Goal: Information Seeking & Learning: Learn about a topic

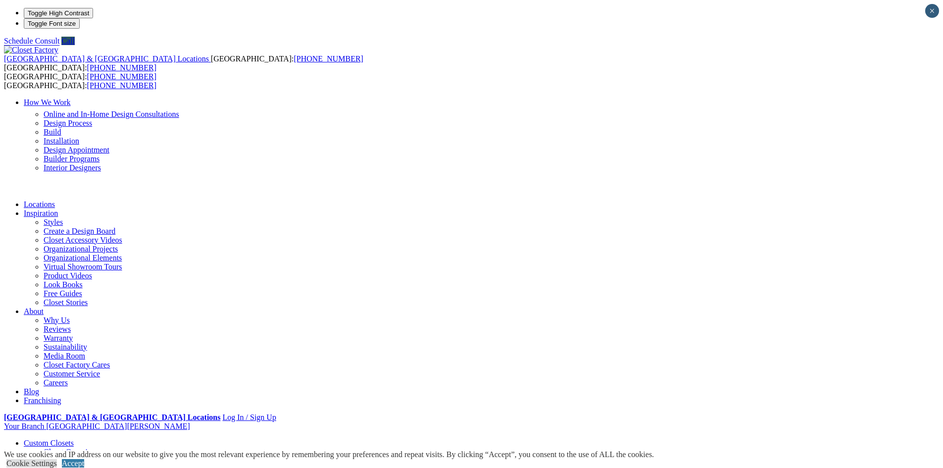
click at [71, 98] on link "How We Work" at bounding box center [47, 102] width 47 height 8
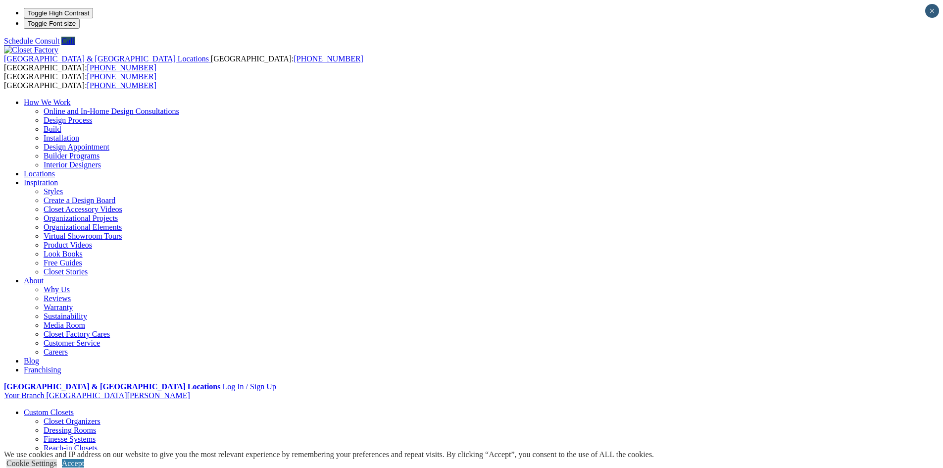
click at [179, 107] on link "Online and In-Home Design Consultations" at bounding box center [112, 111] width 136 height 8
click at [92, 116] on link "Design Process" at bounding box center [68, 120] width 48 height 8
click at [109, 142] on link "Design Appointment" at bounding box center [77, 146] width 66 height 8
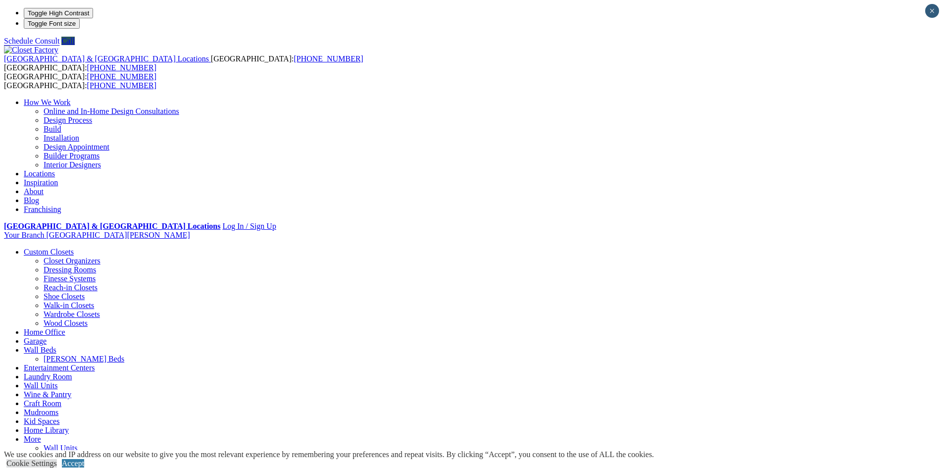
click at [92, 116] on link "Design Process" at bounding box center [68, 120] width 48 height 8
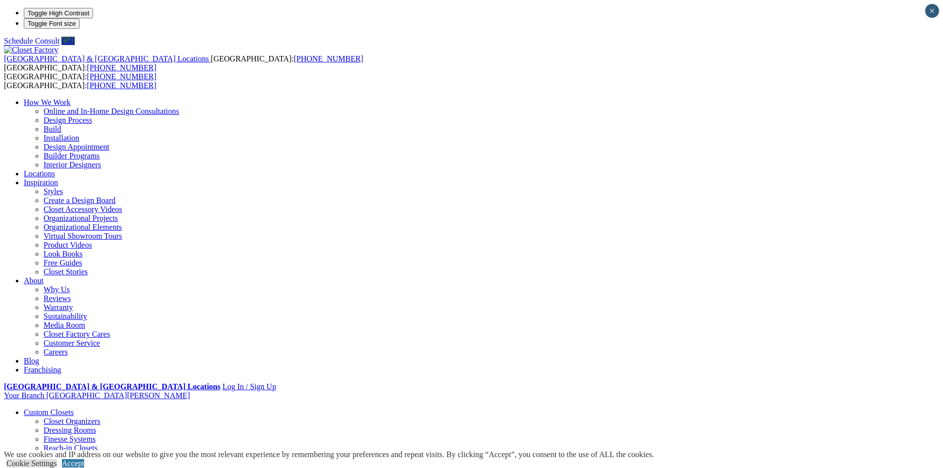
click at [58, 46] on img at bounding box center [31, 50] width 54 height 9
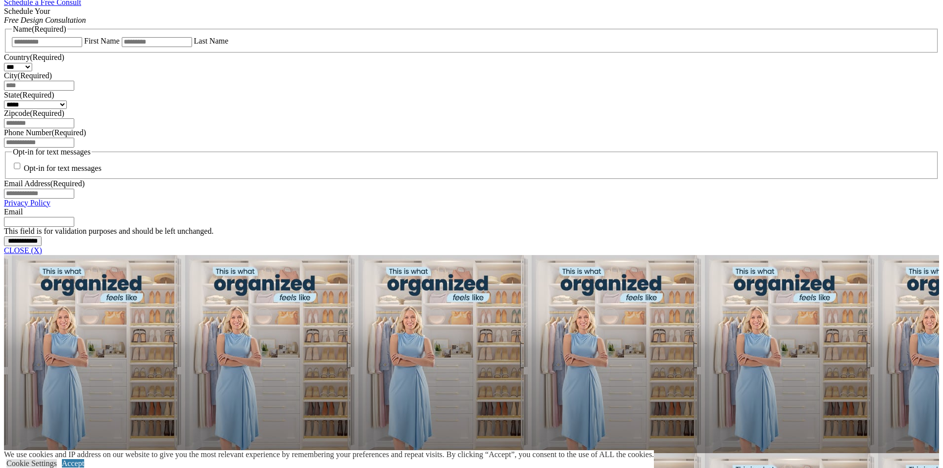
scroll to position [643, 0]
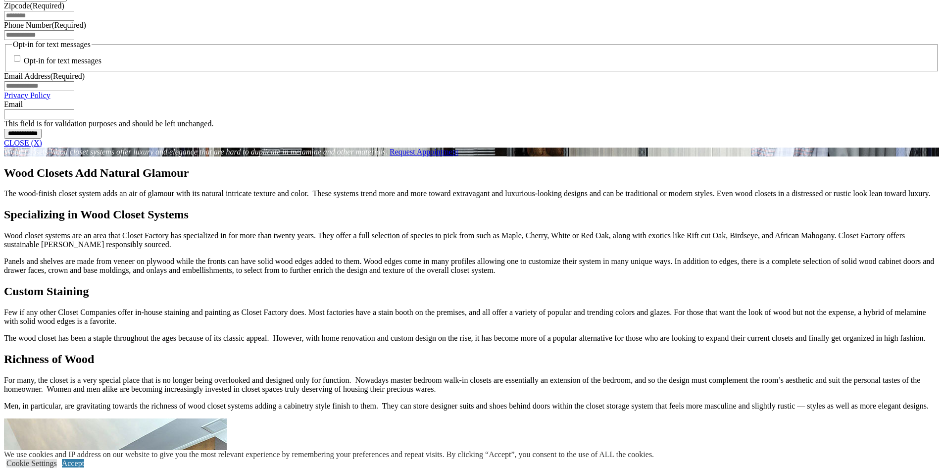
scroll to position [792, 0]
